Goal: Task Accomplishment & Management: Manage account settings

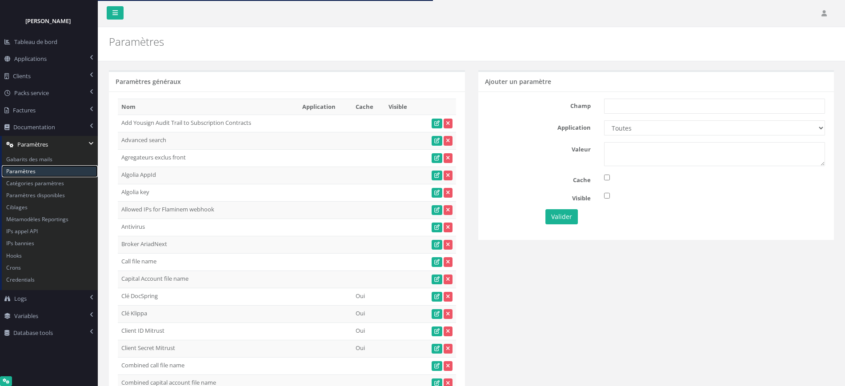
click at [25, 168] on link "Paramètres" at bounding box center [50, 171] width 96 height 12
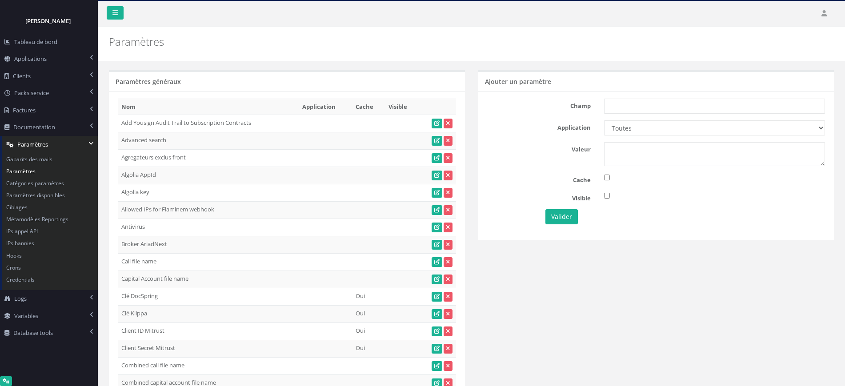
scroll to position [1999, 0]
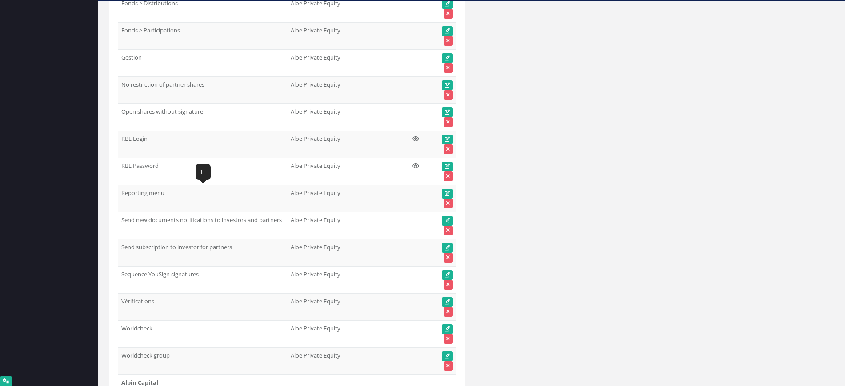
drag, startPoint x: 170, startPoint y: 195, endPoint x: 122, endPoint y: 191, distance: 48.2
click at [122, 191] on td "Reporting menu" at bounding box center [202, 198] width 169 height 27
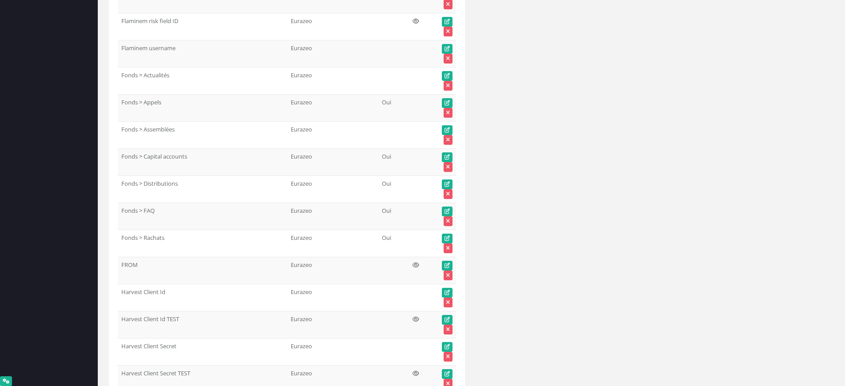
scroll to position [0, 0]
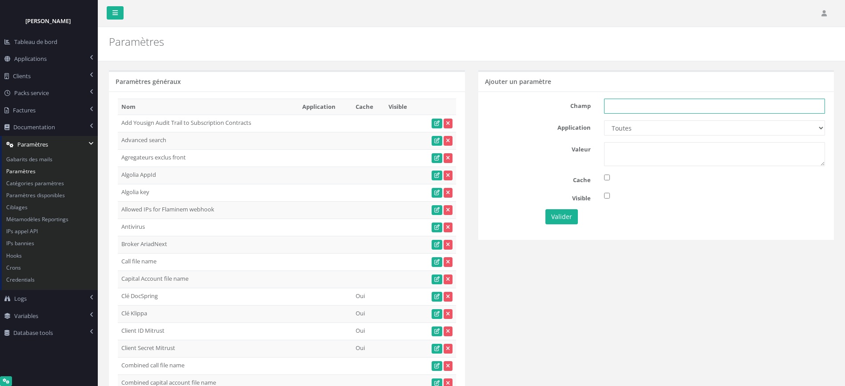
click at [619, 109] on input "text" at bounding box center [714, 106] width 221 height 15
paste input "Reporting menu"
type input "Reporting menu"
click at [621, 129] on select "Toutes Aloe Private Equity Alpin Capital API Access to My DB API demo Astorg As…" at bounding box center [714, 127] width 221 height 15
select select "24"
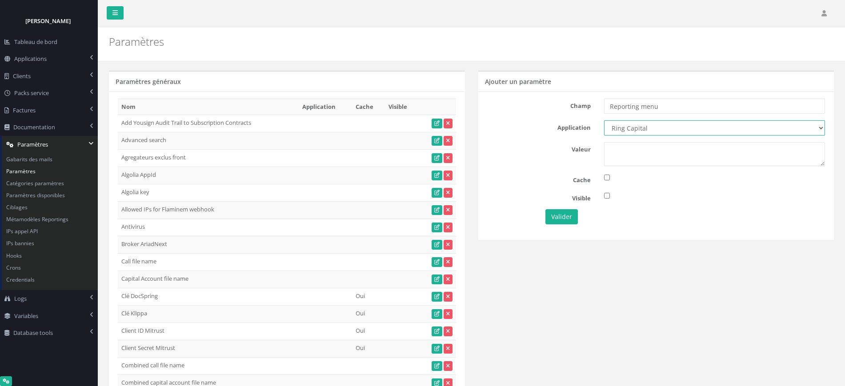
click at [604, 120] on select "Toutes Aloe Private Equity Alpin Capital API Access to My DB API demo Astorg As…" at bounding box center [714, 127] width 221 height 15
click at [636, 147] on textarea at bounding box center [714, 154] width 221 height 24
type textarea "1"
click at [556, 219] on button "Valider" at bounding box center [561, 216] width 32 height 15
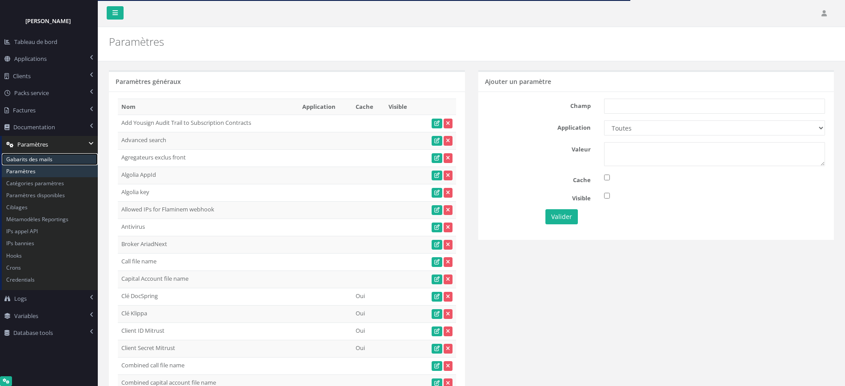
click at [26, 158] on link "Gabarits des mails" at bounding box center [50, 159] width 96 height 12
